Goal: Task Accomplishment & Management: Use online tool/utility

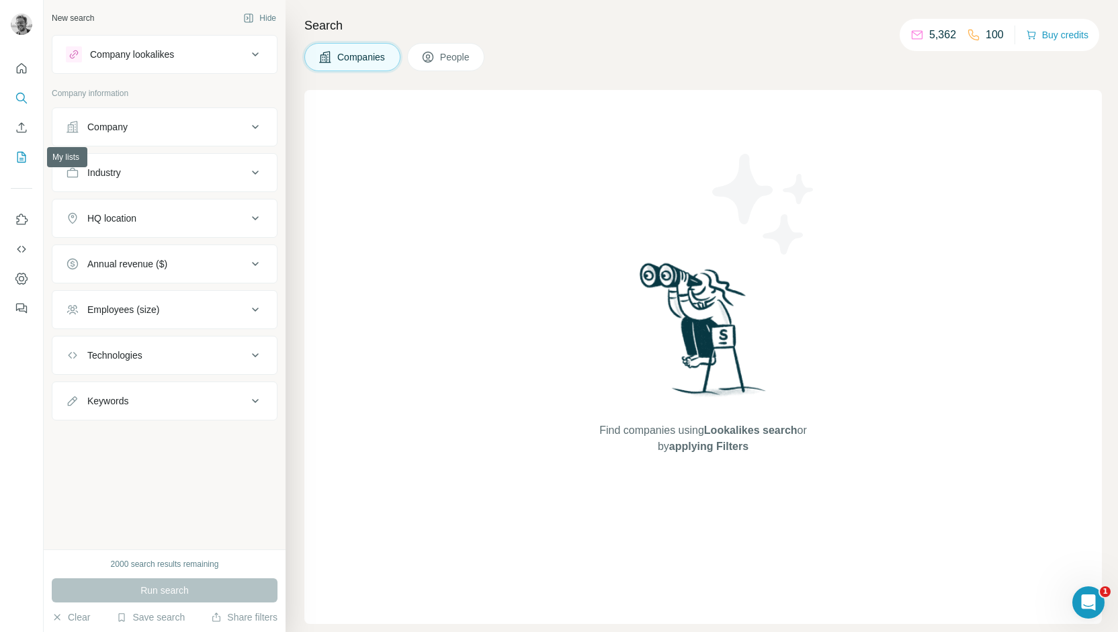
click at [12, 157] on button "My lists" at bounding box center [22, 157] width 22 height 24
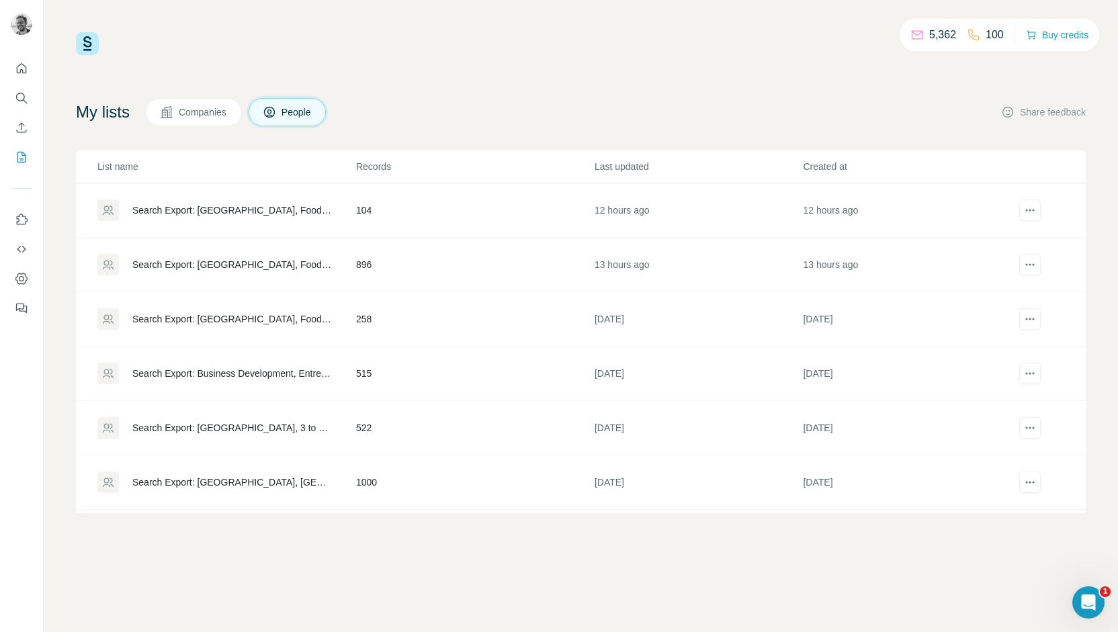
click at [284, 271] on div "Search Export: [GEOGRAPHIC_DATA], Food and Beverage Services, Food and Beverage…" at bounding box center [225, 265] width 257 height 22
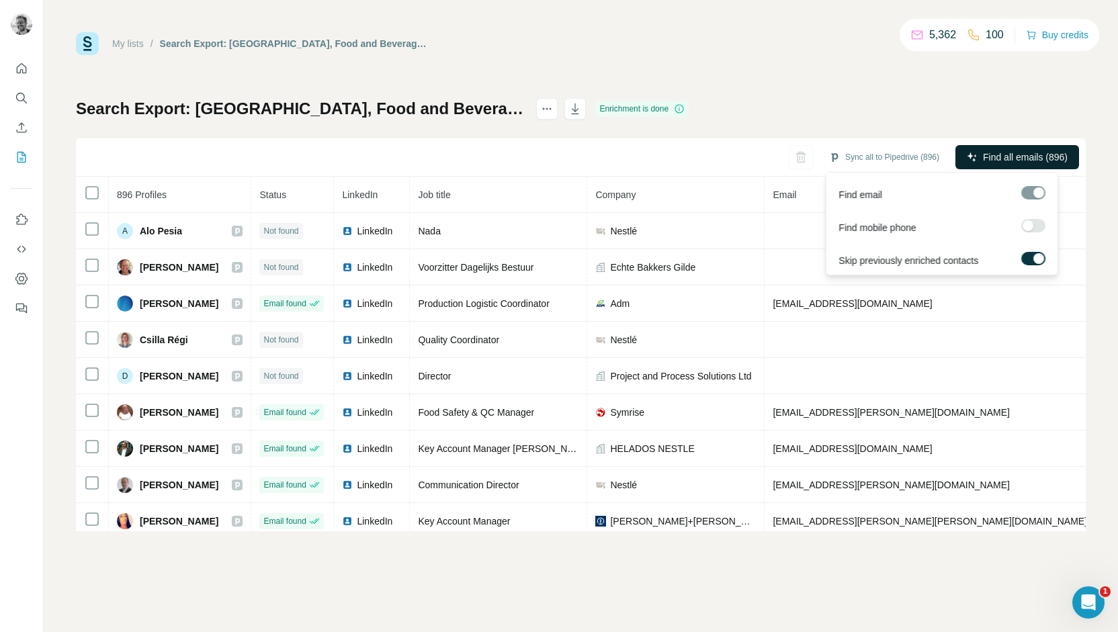
click at [1003, 155] on span "Find all emails (896)" at bounding box center [1025, 157] width 85 height 13
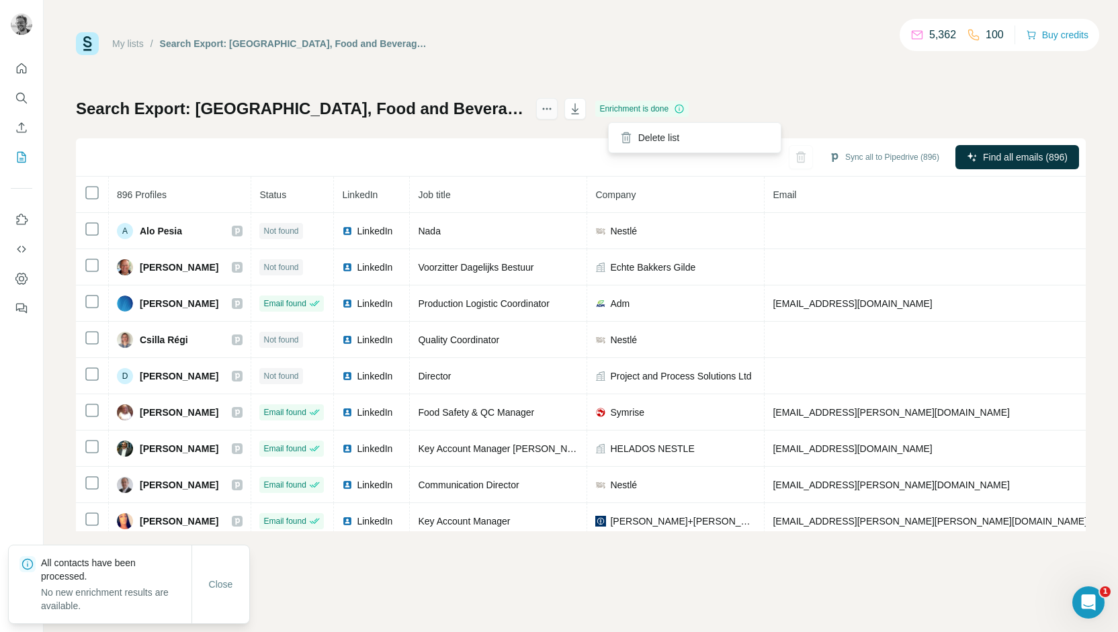
click at [554, 108] on icon "actions" at bounding box center [546, 108] width 13 height 13
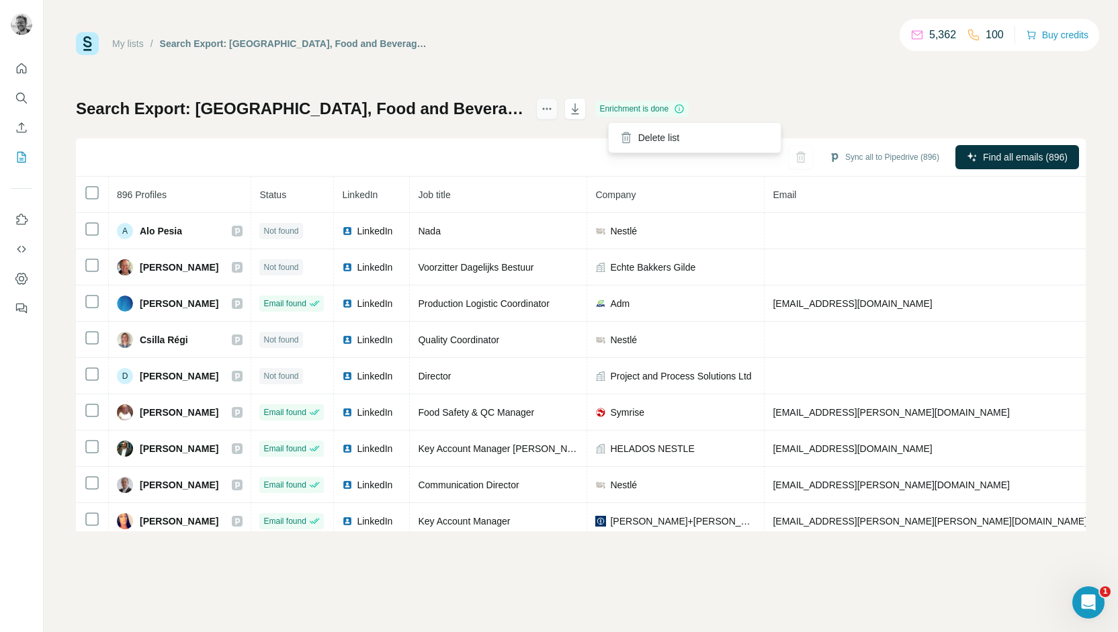
click at [554, 108] on icon "actions" at bounding box center [546, 108] width 13 height 13
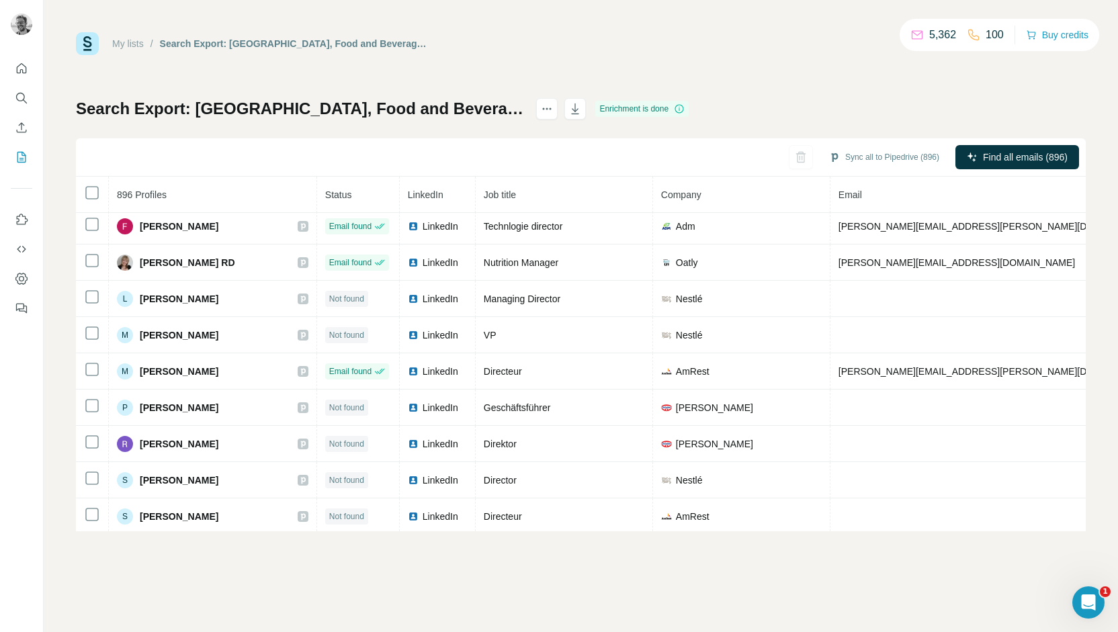
scroll to position [3031, 0]
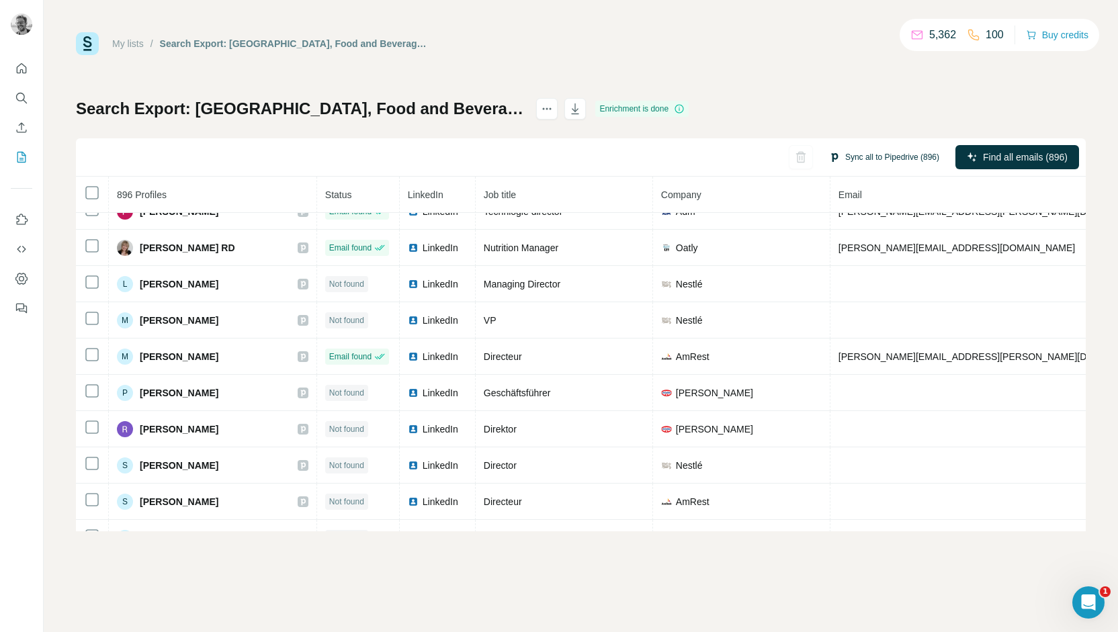
click at [877, 156] on button "Sync all to Pipedrive (896)" at bounding box center [884, 157] width 129 height 20
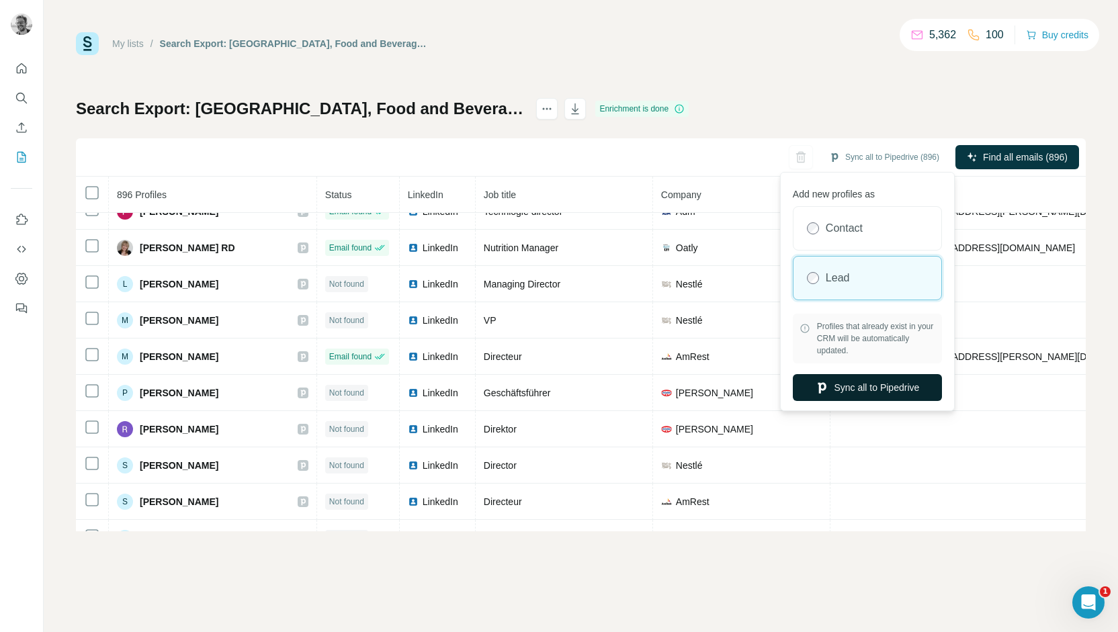
click at [890, 386] on button "Sync all to Pipedrive" at bounding box center [867, 387] width 149 height 27
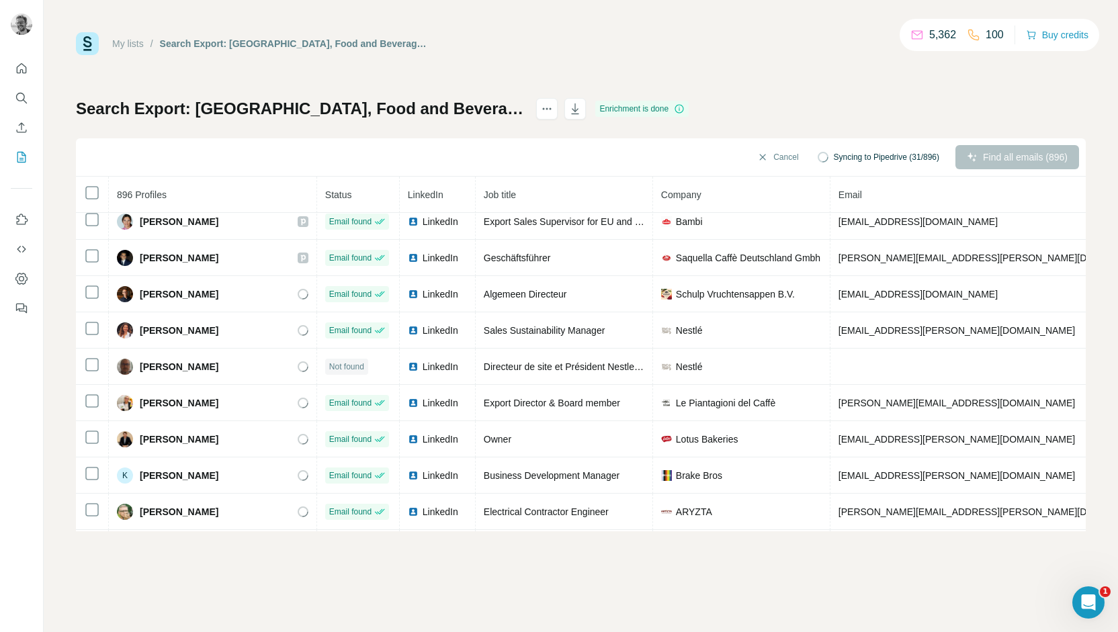
scroll to position [0, 0]
